Goal: Task Accomplishment & Management: Manage account settings

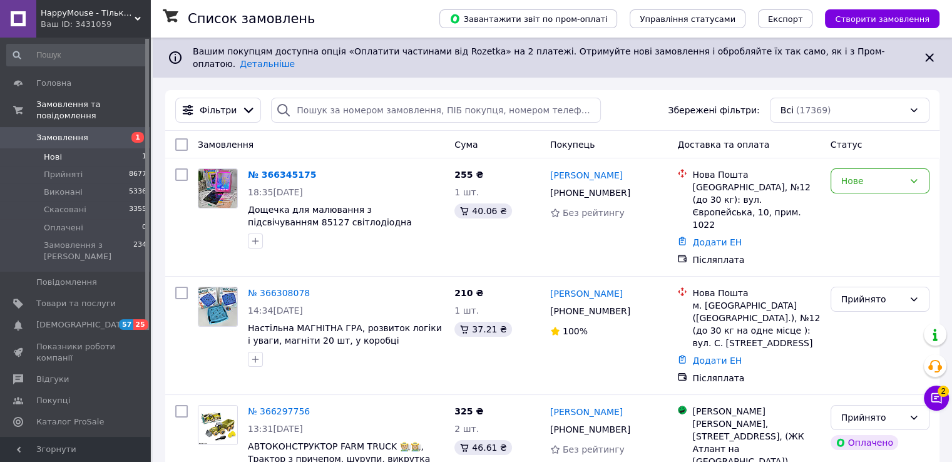
click at [85, 150] on li "Нові 1" at bounding box center [77, 157] width 154 height 18
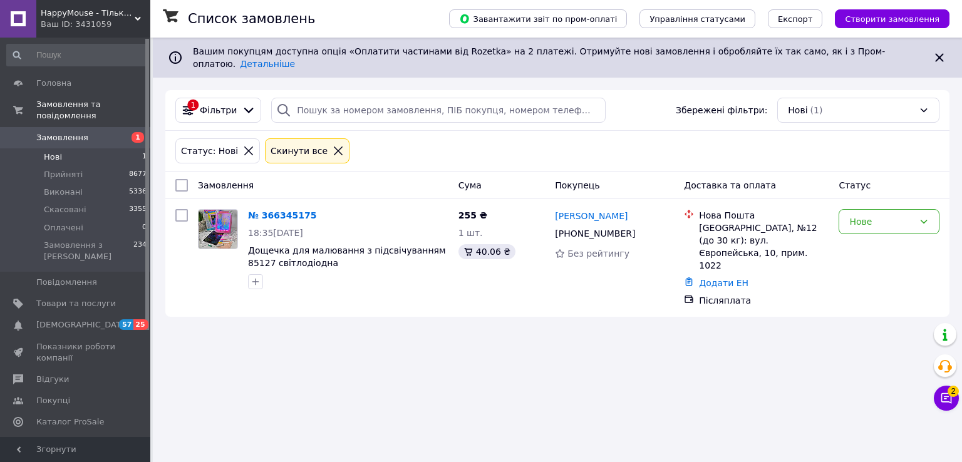
click at [101, 149] on li "Нові 1" at bounding box center [77, 157] width 154 height 18
click at [960, 403] on div "Список замовлень Завантажити звіт по пром-оплаті Управління статусами Експорт С…" at bounding box center [557, 231] width 809 height 462
click at [945, 409] on button "Чат з покупцем 2" at bounding box center [946, 398] width 25 height 25
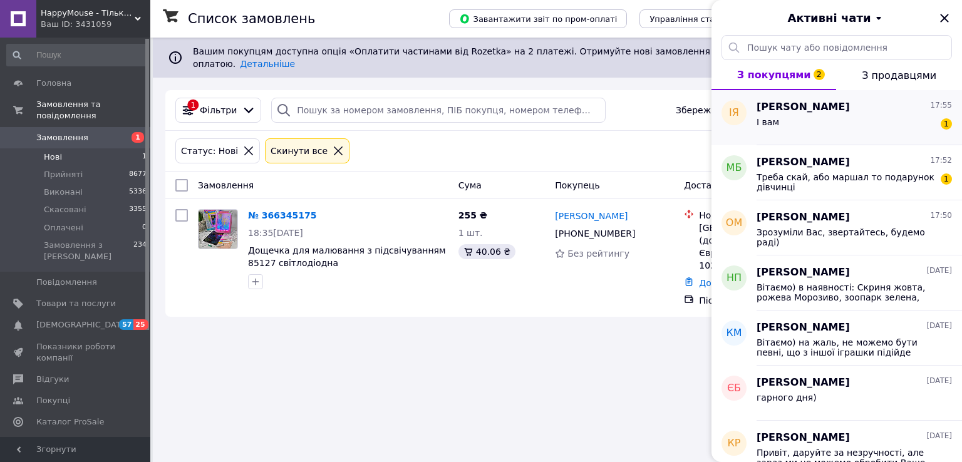
click at [825, 130] on div "І вам 1" at bounding box center [853, 125] width 195 height 20
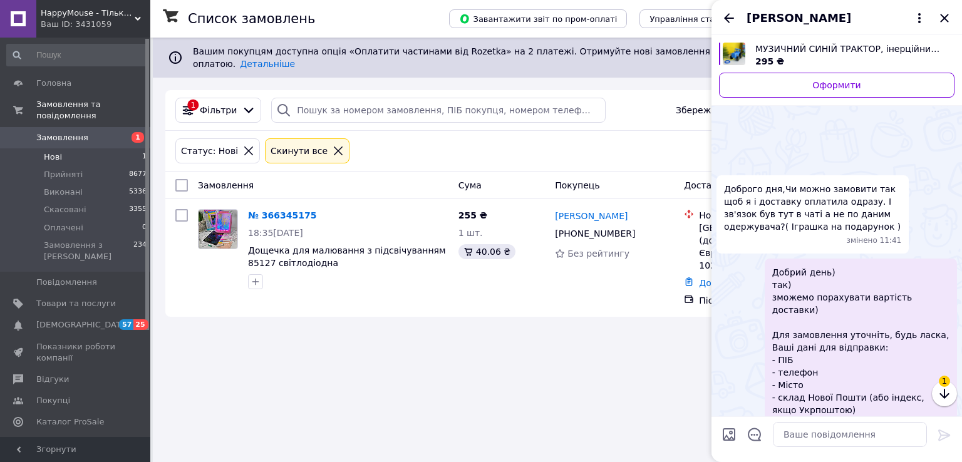
scroll to position [1131, 0]
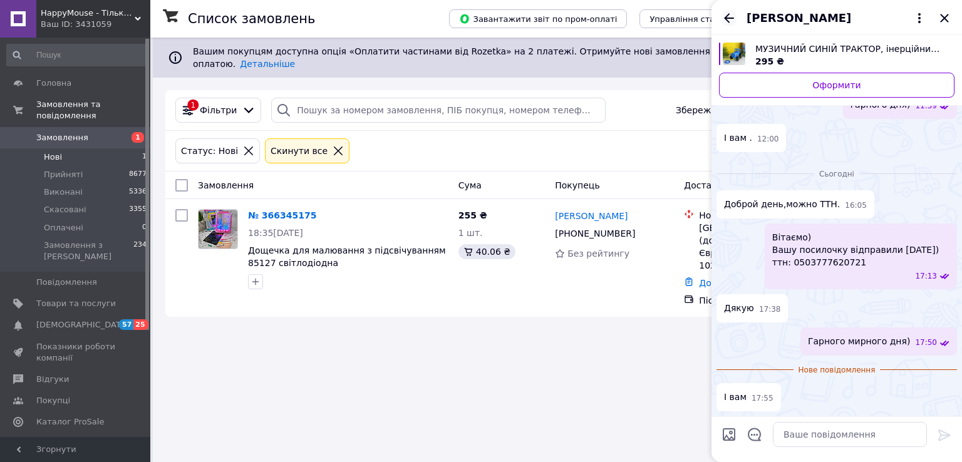
click at [726, 21] on icon "Назад" at bounding box center [728, 18] width 15 height 15
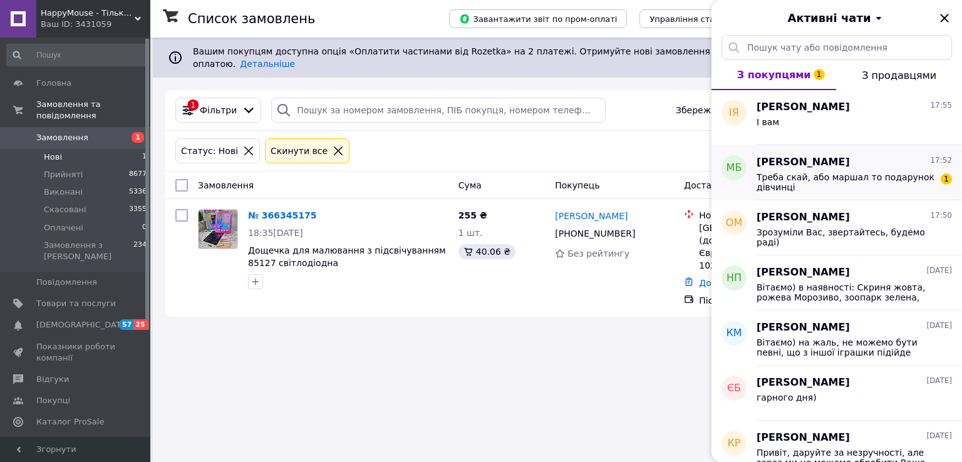
click at [830, 175] on span "Треба скай, або маршал то подарунок дівчинці" at bounding box center [845, 182] width 178 height 20
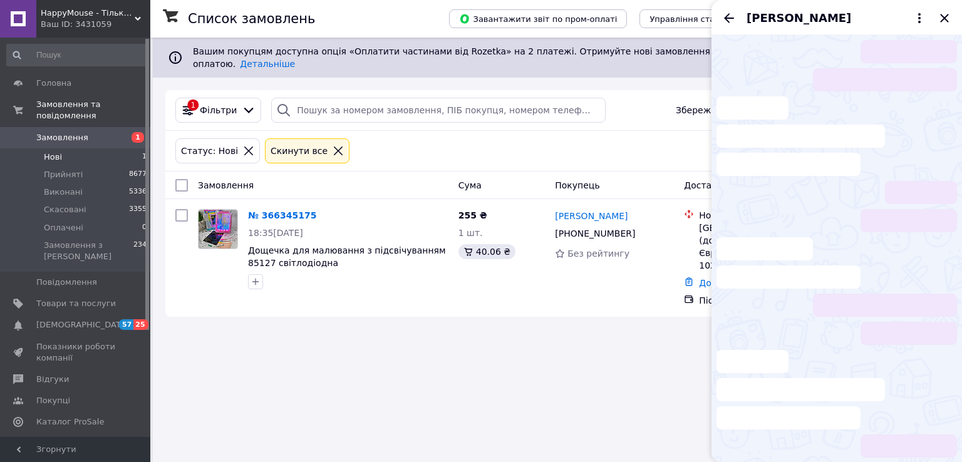
scroll to position [93, 0]
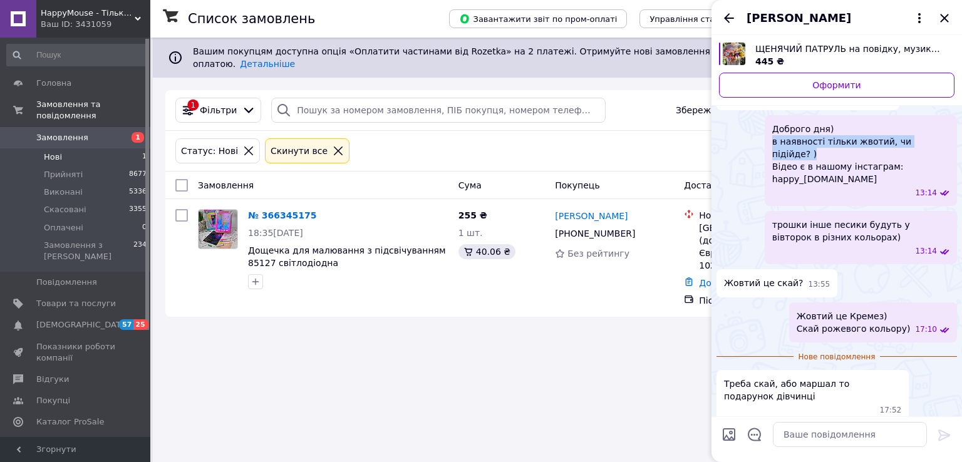
drag, startPoint x: 771, startPoint y: 143, endPoint x: 929, endPoint y: 142, distance: 157.8
click at [929, 142] on span "Доброго дня) в наявності тільки жвотий, чи підійде? ) Відео є в нашому інстагра…" at bounding box center [860, 154] width 177 height 63
copy span "в наявності тільки жвотий, чи підійде? )"
click at [823, 438] on textarea at bounding box center [850, 434] width 154 height 25
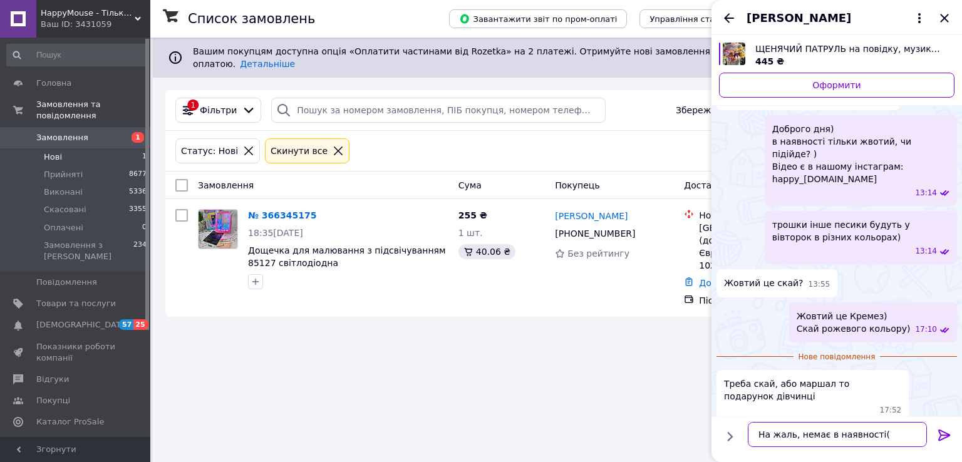
type textarea "На жаль, немає в наявності("
click at [948, 441] on icon at bounding box center [944, 435] width 15 height 15
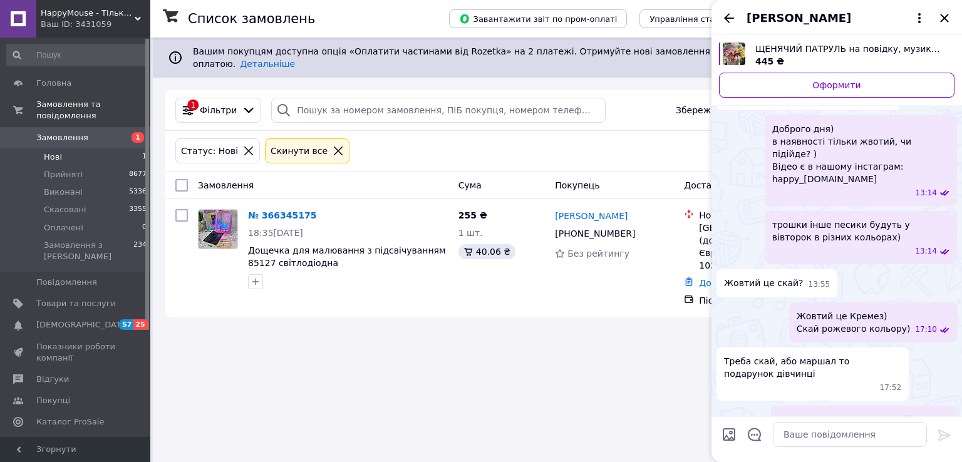
scroll to position [72, 0]
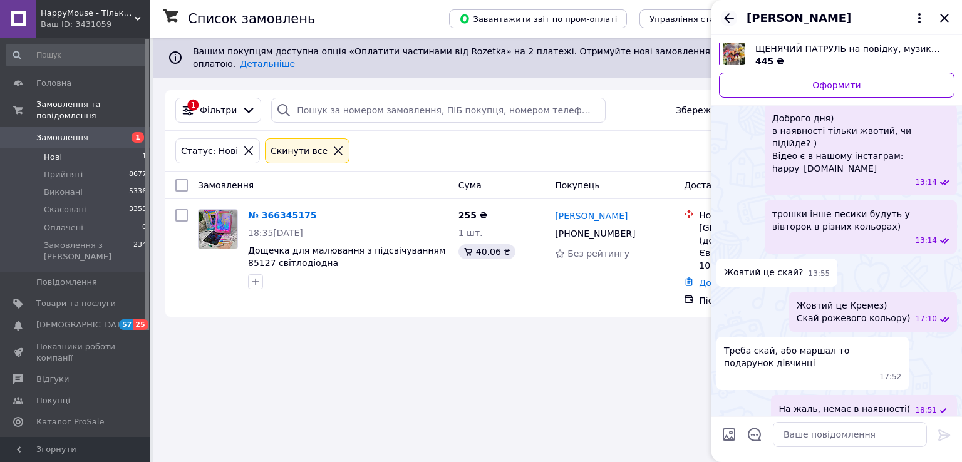
click at [729, 16] on icon "Назад" at bounding box center [728, 18] width 15 height 15
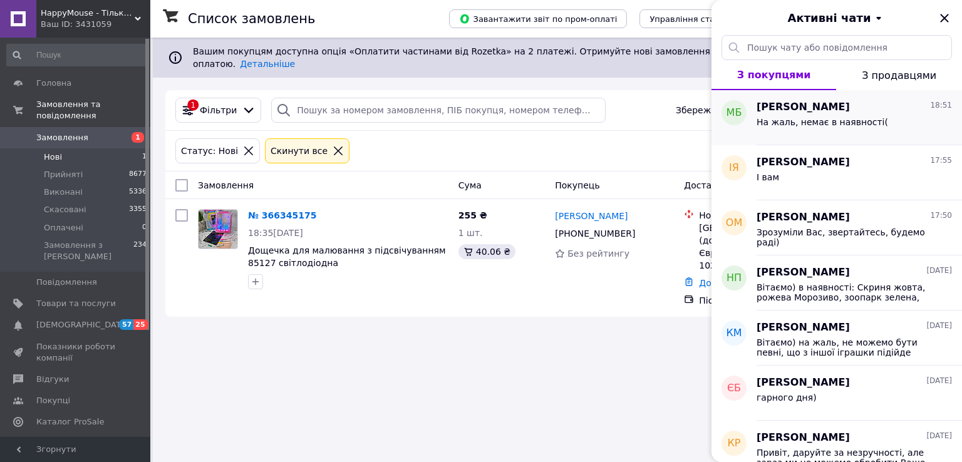
click at [847, 118] on span "На жаль, немає в наявності(" at bounding box center [821, 122] width 131 height 10
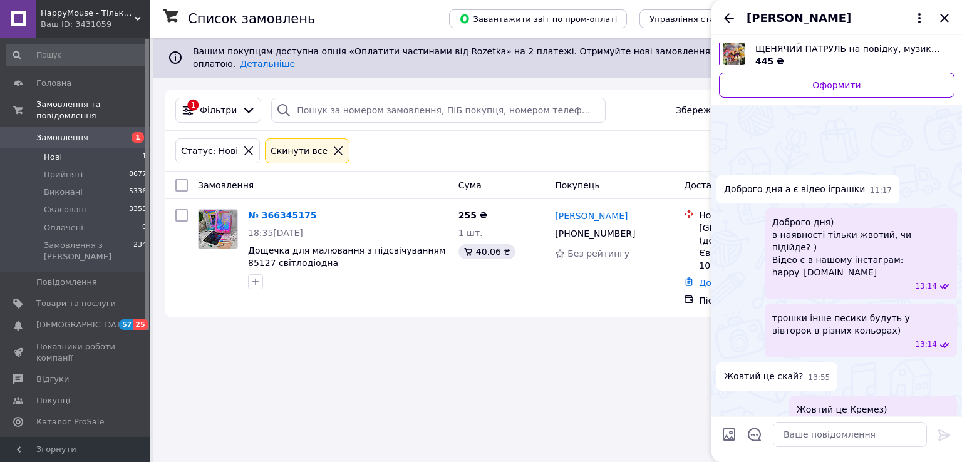
scroll to position [104, 0]
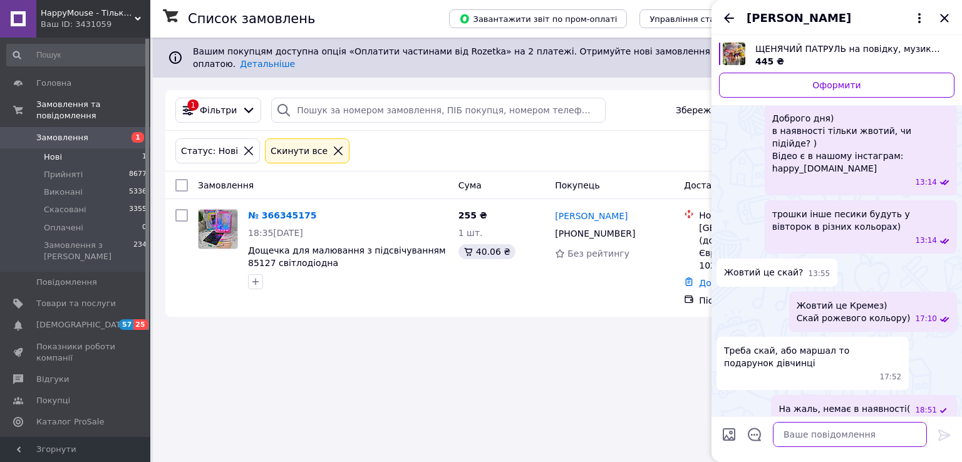
click at [807, 433] on textarea at bounding box center [850, 434] width 154 height 25
paste textarea "в наявності тільки жвотий, чи підійде? )"
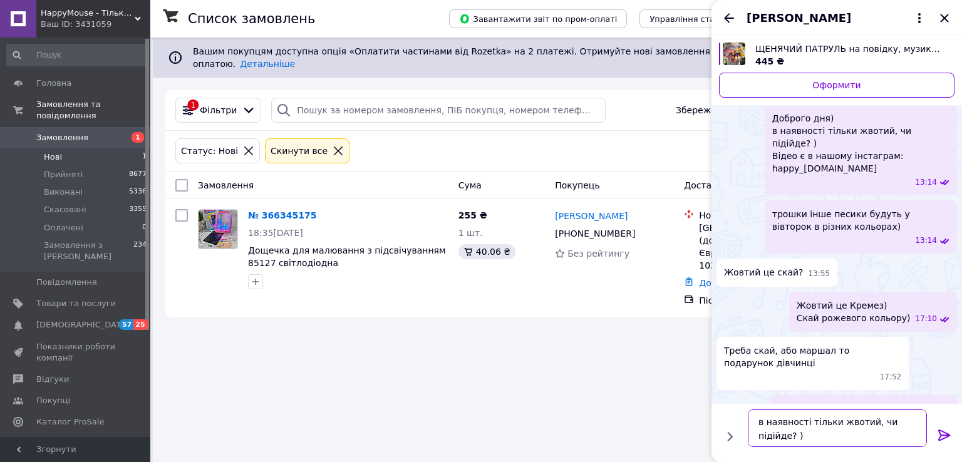
drag, startPoint x: 846, startPoint y: 430, endPoint x: 865, endPoint y: 426, distance: 19.7
click at [865, 426] on textarea "в наявності тільки жвотий, чи підійде? )" at bounding box center [837, 428] width 179 height 38
click at [846, 438] on textarea "в наявності тільки жвотий Кремез)" at bounding box center [837, 434] width 179 height 25
type textarea "в наявності тільки жовтий Кремез)"
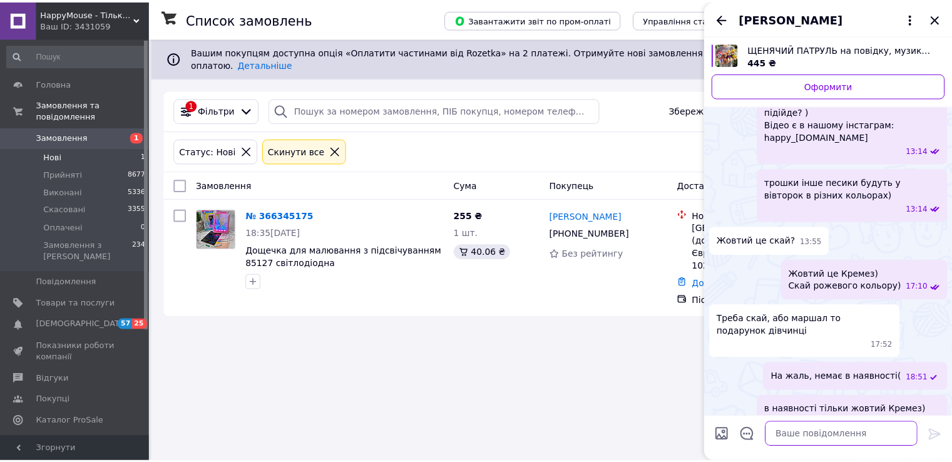
scroll to position [105, 0]
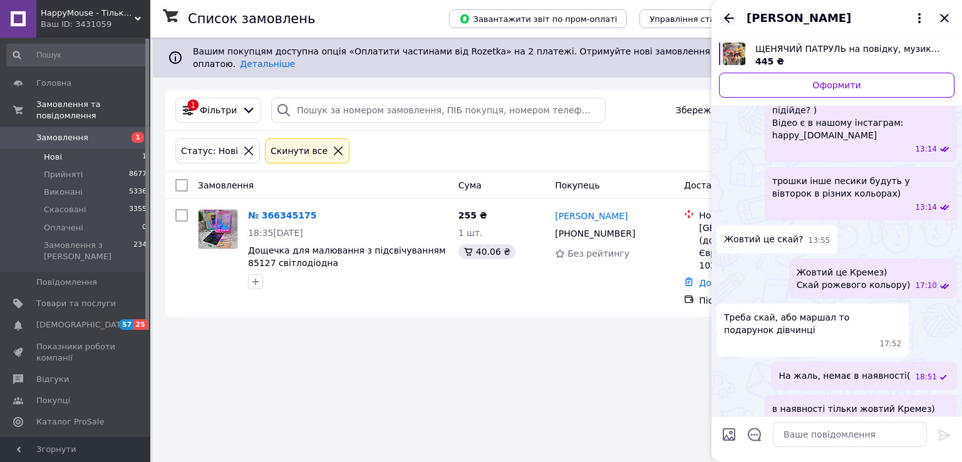
click at [728, 19] on icon "Назад" at bounding box center [728, 18] width 15 height 15
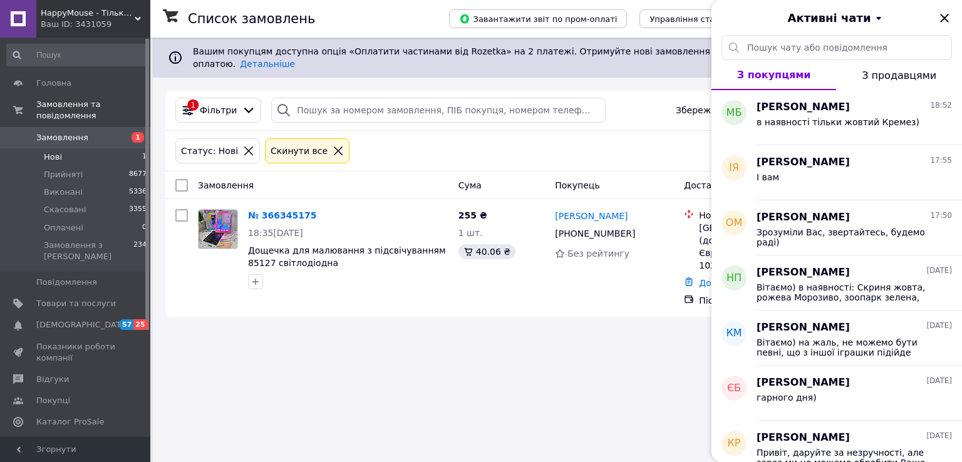
drag, startPoint x: 945, startPoint y: 15, endPoint x: 936, endPoint y: 19, distance: 10.4
click at [945, 16] on icon "Закрити" at bounding box center [944, 18] width 15 height 15
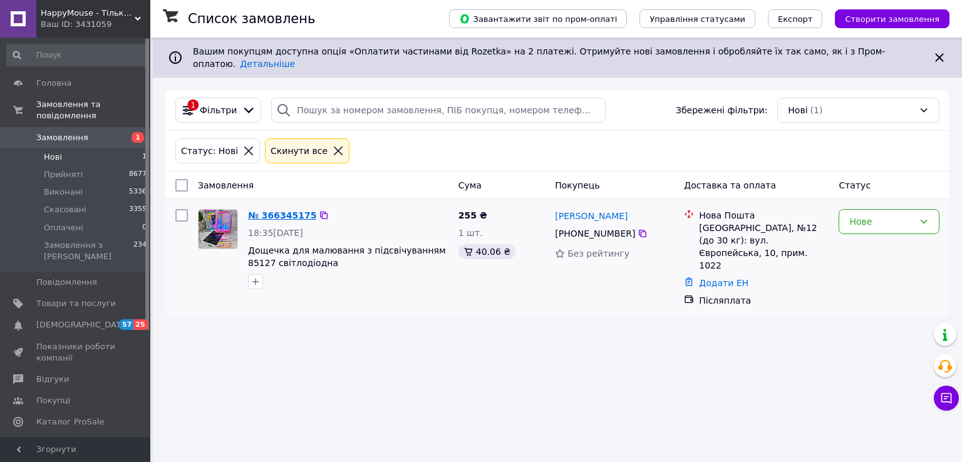
click at [279, 210] on link "№ 366345175" at bounding box center [282, 215] width 68 height 10
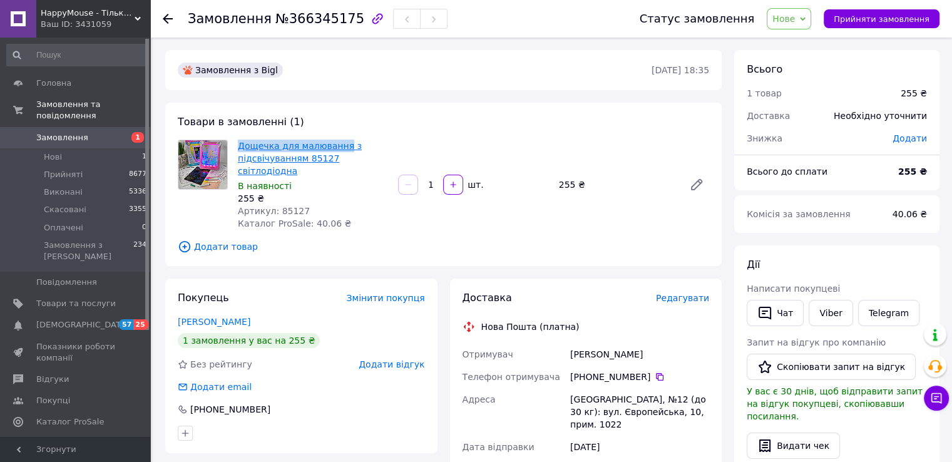
drag, startPoint x: 234, startPoint y: 138, endPoint x: 339, endPoint y: 147, distance: 105.5
click at [339, 147] on div "Дощечка для малювання з підсвічуванням 85127 світлодіодна В наявності 255 ₴ Арт…" at bounding box center [313, 184] width 160 height 95
copy link "Дощечка для малювання"
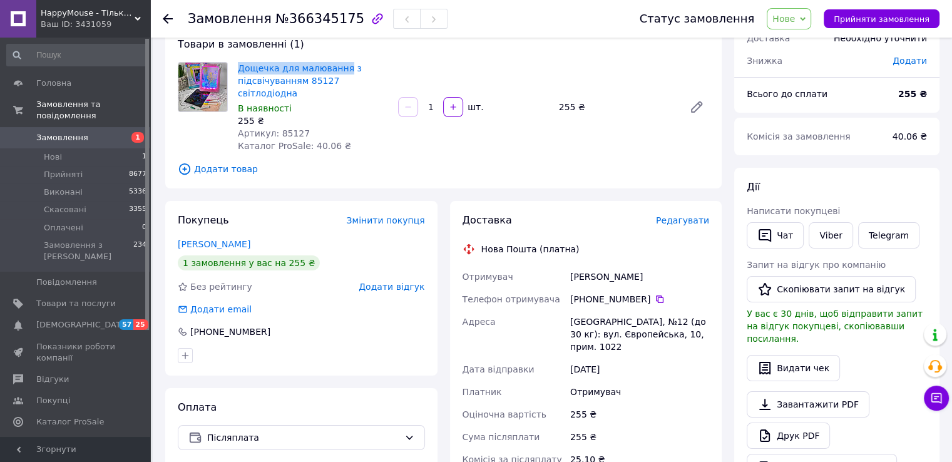
scroll to position [188, 0]
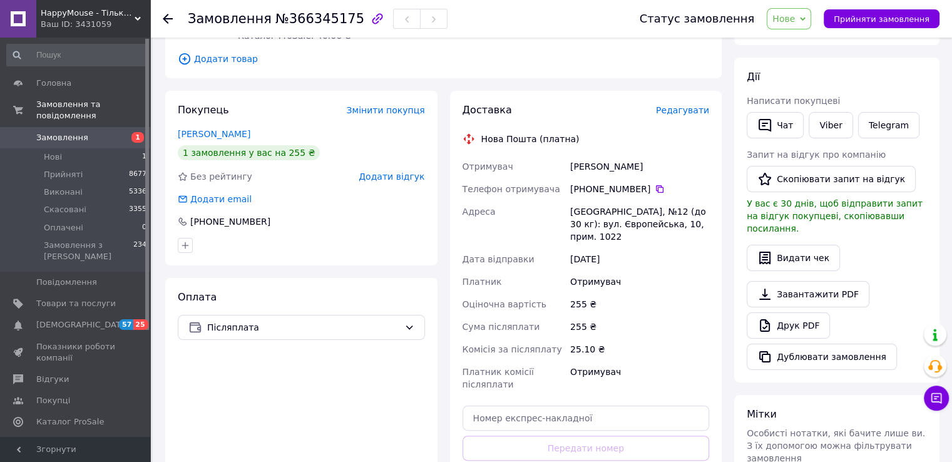
click at [586, 200] on div "Бориспіль, №12 (до 30 кг): вул. Європейська, 10, прим. 1022" at bounding box center [640, 224] width 144 height 48
copy div "Бориспіль"
click at [629, 200] on div "Бориспіль, №12 (до 30 кг): вул. Європейська, 10, прим. 1022" at bounding box center [640, 224] width 144 height 48
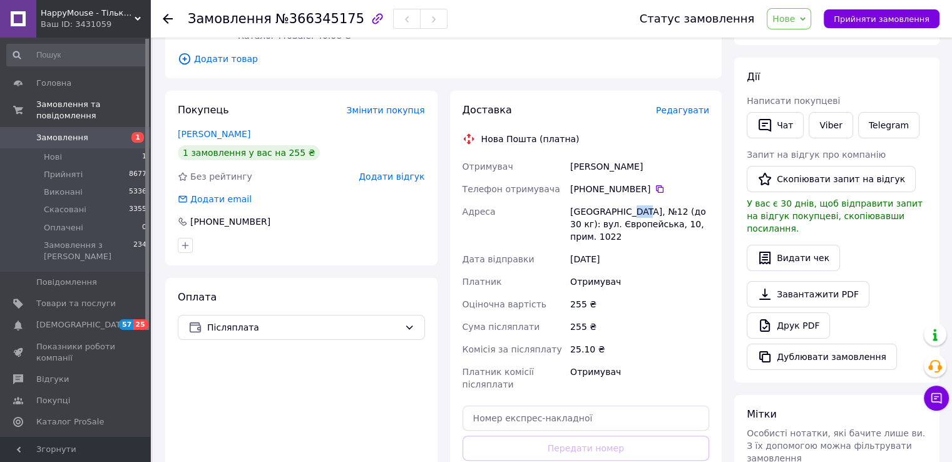
copy div "12"
click at [795, 14] on span "Нове" at bounding box center [784, 19] width 23 height 10
click at [807, 43] on li "Прийнято" at bounding box center [797, 43] width 58 height 19
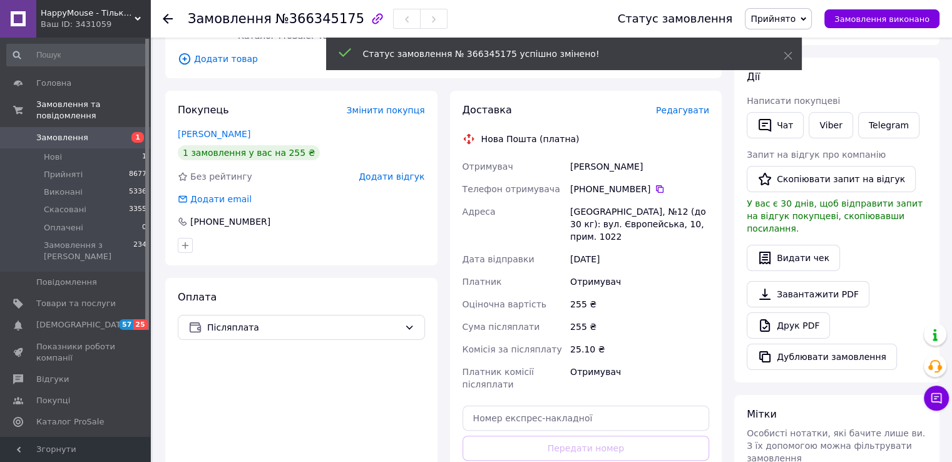
click at [585, 160] on div "Нагорна Люда" at bounding box center [640, 166] width 144 height 23
copy div "Нагорна"
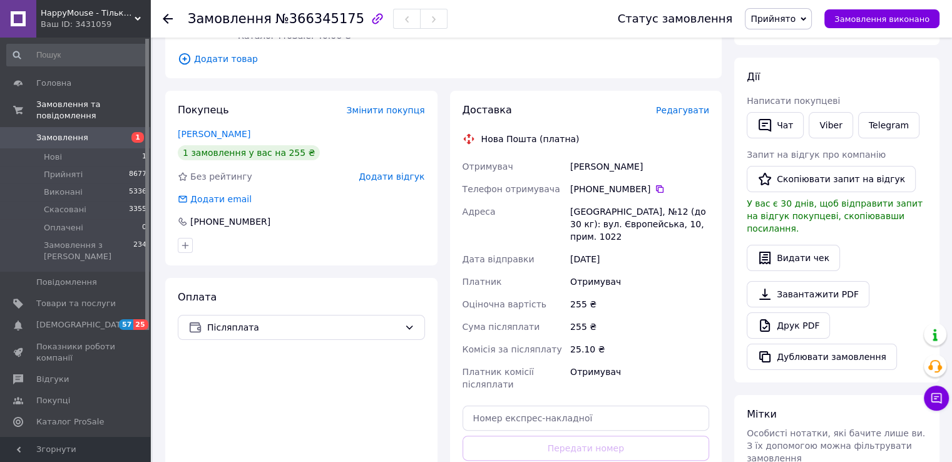
click at [617, 155] on div "Нагорна Люда" at bounding box center [640, 166] width 144 height 23
copy div "Люда"
click at [657, 183] on div "+380 93 935 00 60" at bounding box center [639, 189] width 139 height 13
click at [655, 184] on icon at bounding box center [660, 189] width 10 height 10
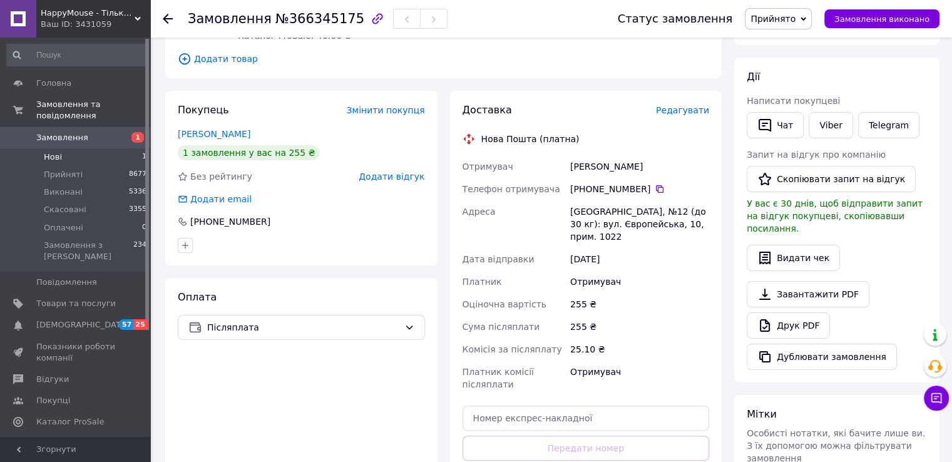
click at [77, 148] on li "Нові 1" at bounding box center [77, 157] width 154 height 18
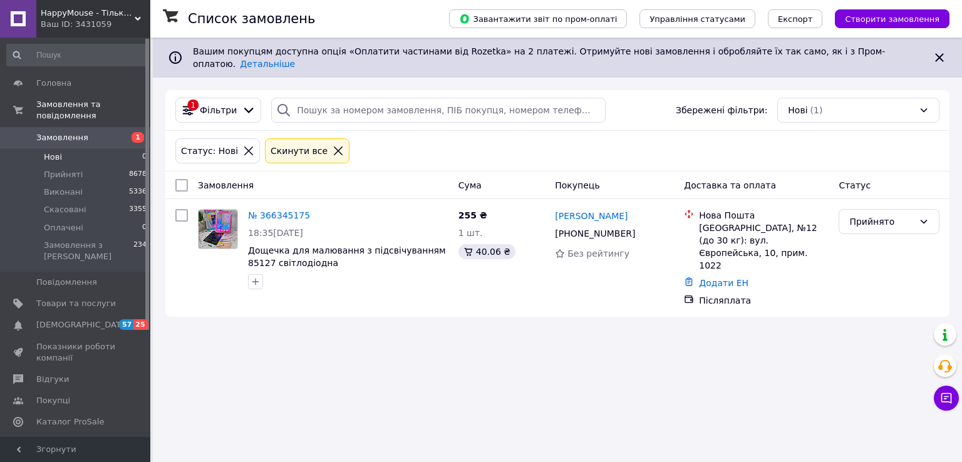
click at [85, 148] on li "Нові 0" at bounding box center [77, 157] width 154 height 18
